Goal: Task Accomplishment & Management: Use online tool/utility

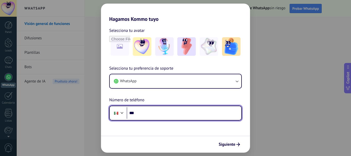
click at [163, 114] on input "***" at bounding box center [184, 113] width 114 height 12
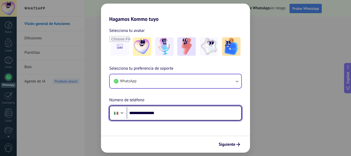
type input "**********"
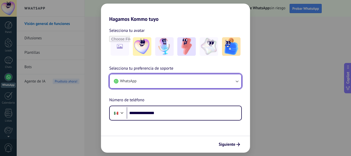
click at [237, 79] on icon "button" at bounding box center [236, 81] width 5 height 5
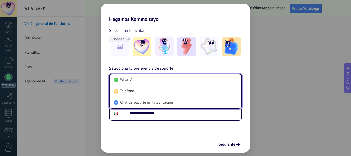
click at [237, 79] on ul "WhatsApp Teléfono Chat de soporte en la aplicación" at bounding box center [175, 91] width 132 height 35
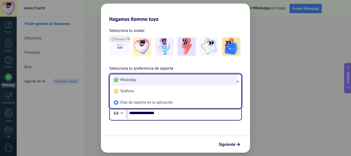
click at [200, 77] on li "WhatsApp" at bounding box center [174, 79] width 125 height 11
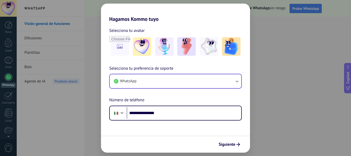
click at [229, 144] on span "Siguiente" at bounding box center [226, 144] width 17 height 4
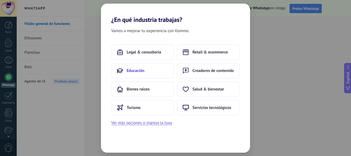
click at [139, 70] on span "Educación" at bounding box center [136, 70] width 18 height 5
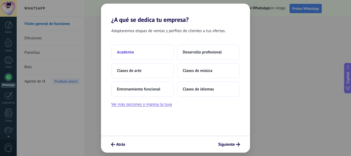
click at [129, 54] on span "Academia" at bounding box center [125, 52] width 17 height 5
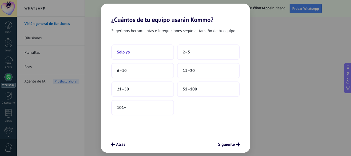
click at [139, 53] on button "Solo yo" at bounding box center [142, 51] width 63 height 15
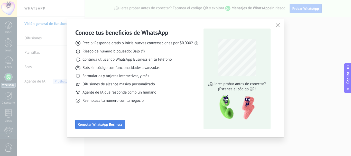
click at [114, 123] on span "Conectar WhatsApp Business" at bounding box center [100, 124] width 44 height 4
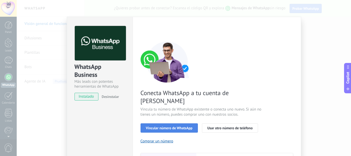
click at [182, 126] on span "Vincular número de WhatsApp" at bounding box center [169, 128] width 46 height 4
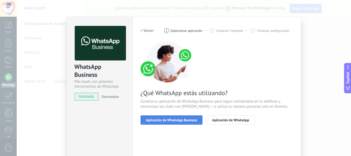
click at [169, 120] on span "Aplicación de WhatsApp Business" at bounding box center [171, 120] width 51 height 4
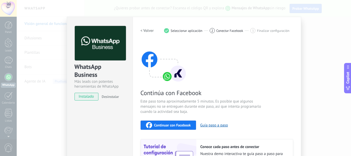
click at [222, 68] on div "Continúa con Facebook Este paso toma aproximadamente 5 minutos. Es posible que …" at bounding box center [216, 110] width 152 height 139
drag, startPoint x: 220, startPoint y: 23, endPoint x: 220, endPoint y: 6, distance: 17.2
click at [220, 6] on div "WhatsApp Business Más leads con potentes herramientas de WhatsApp instalado Des…" at bounding box center [184, 78] width 334 height 156
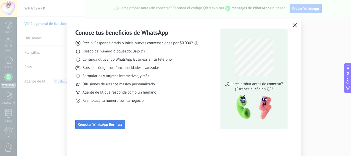
click at [99, 122] on button "Conectar WhatsApp Business" at bounding box center [100, 124] width 50 height 9
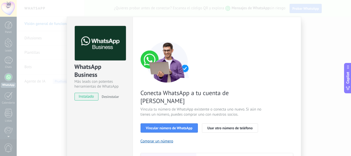
click at [83, 96] on span "instalado" at bounding box center [86, 97] width 23 height 8
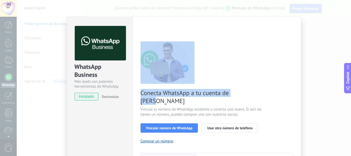
drag, startPoint x: 258, startPoint y: 74, endPoint x: 260, endPoint y: 64, distance: 10.1
click at [260, 64] on div "Conecta WhatsApp a tu cuenta de Kommo Vincula tu número de WhatsApp existente o…" at bounding box center [216, 117] width 152 height 152
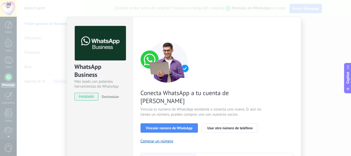
drag, startPoint x: 207, startPoint y: 21, endPoint x: 203, endPoint y: 16, distance: 6.8
click at [209, 8] on div "WhatsApp Business Más leads con potentes herramientas de WhatsApp instalado Des…" at bounding box center [184, 78] width 334 height 156
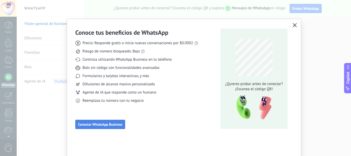
click at [104, 127] on button "Conectar WhatsApp Business" at bounding box center [100, 124] width 50 height 9
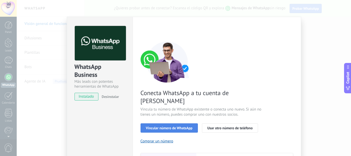
click at [171, 123] on button "Vincular número de WhatsApp" at bounding box center [168, 127] width 57 height 9
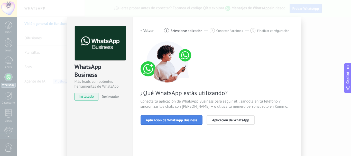
click at [182, 119] on span "Aplicación de WhatsApp Business" at bounding box center [171, 120] width 51 height 4
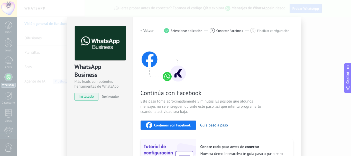
click at [186, 123] on span "Continuar con Facebook" at bounding box center [172, 125] width 37 height 4
click at [171, 125] on span "Continuar con Facebook" at bounding box center [172, 125] width 37 height 4
click at [215, 123] on button "Guía paso a paso" at bounding box center [214, 125] width 28 height 5
